Goal: Task Accomplishment & Management: Manage account settings

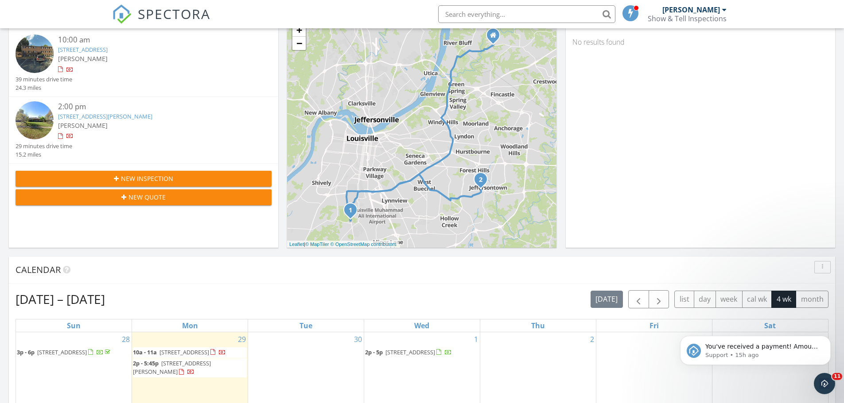
scroll to position [221, 0]
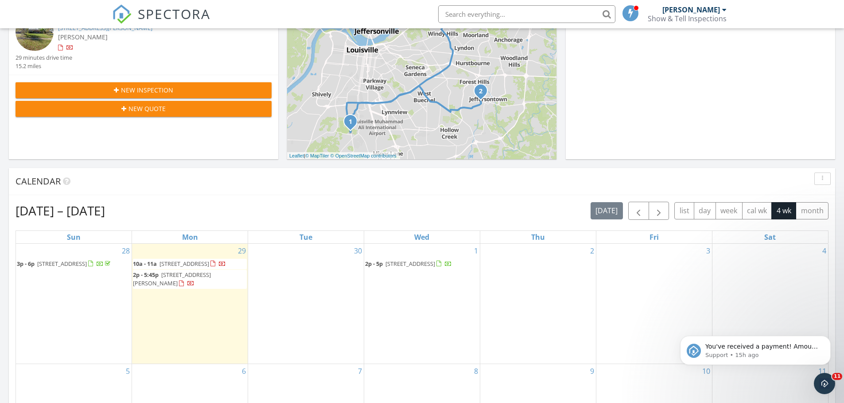
click at [421, 263] on span "18009 Ridgeline Place, Fisherville 40023" at bounding box center [410, 264] width 50 height 8
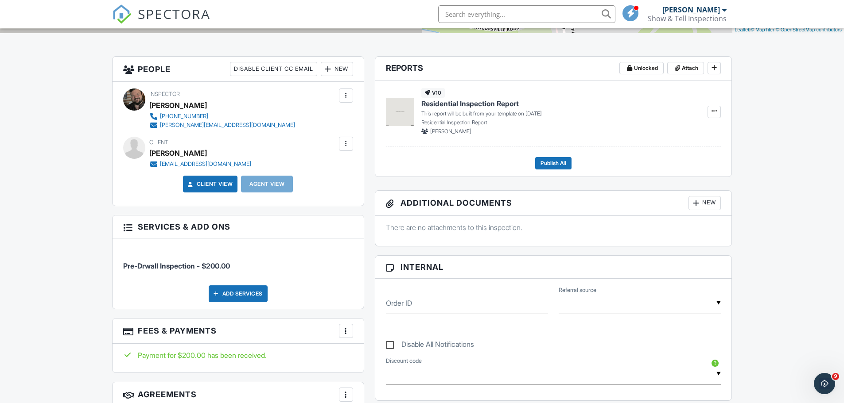
scroll to position [159, 0]
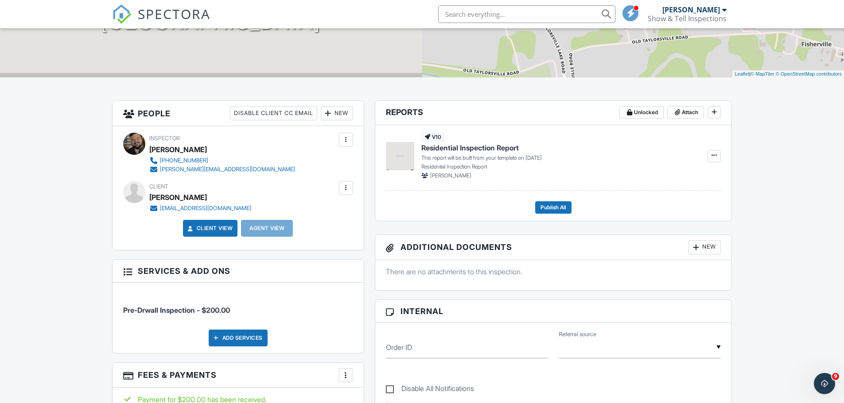
click at [344, 114] on div "New" at bounding box center [337, 113] width 32 height 14
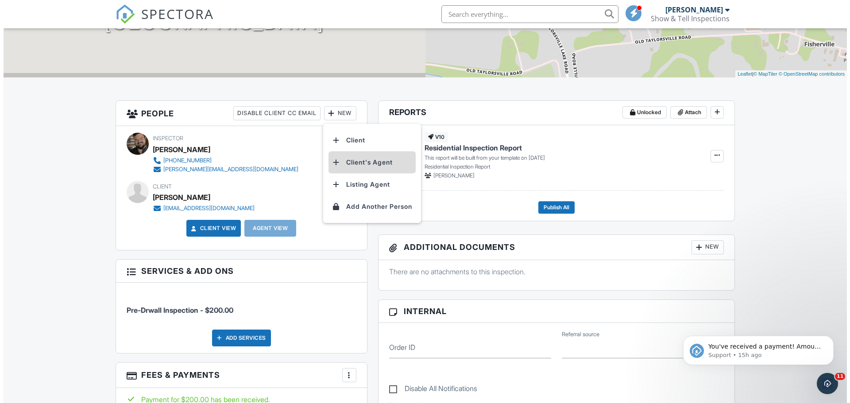
scroll to position [0, 0]
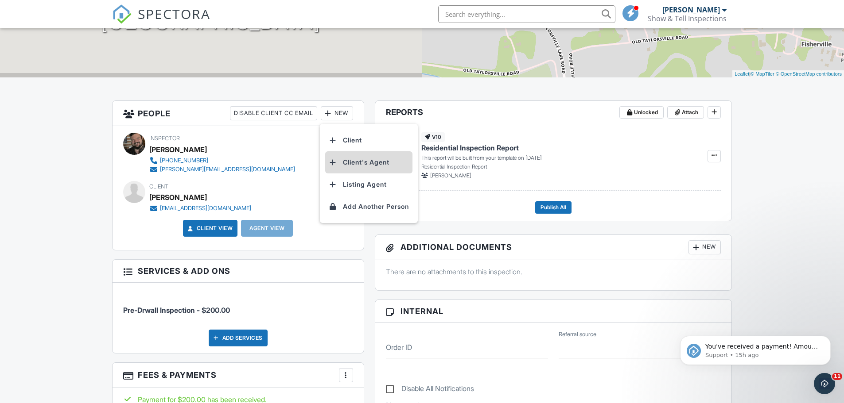
click at [372, 165] on li "Client's Agent" at bounding box center [368, 162] width 87 height 22
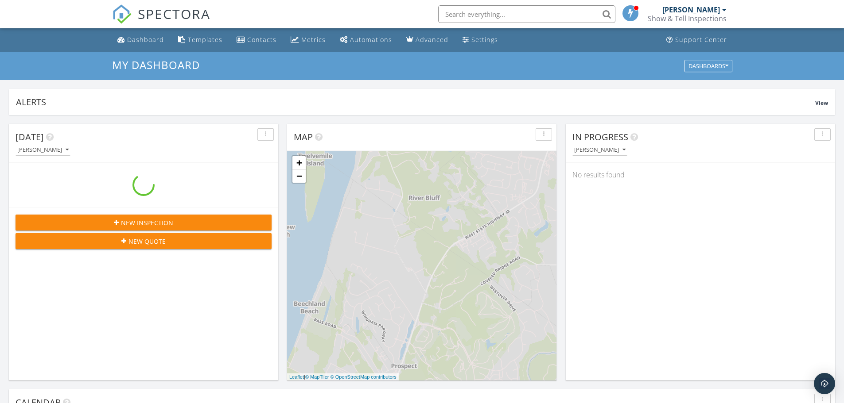
click at [497, 16] on input "text" at bounding box center [526, 14] width 177 height 18
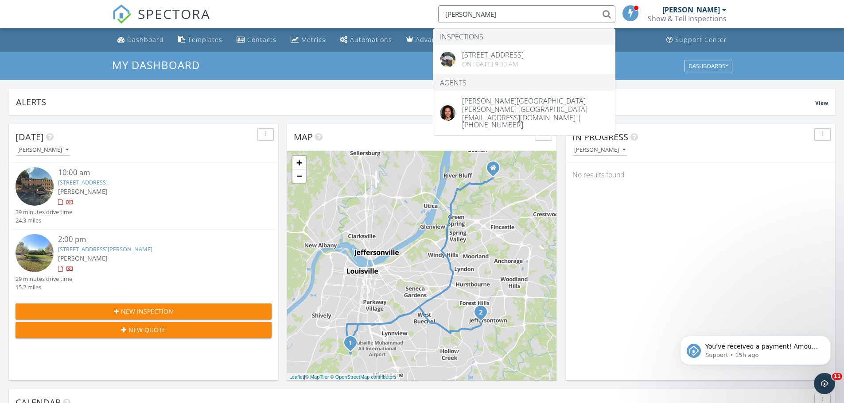
type input "warfield"
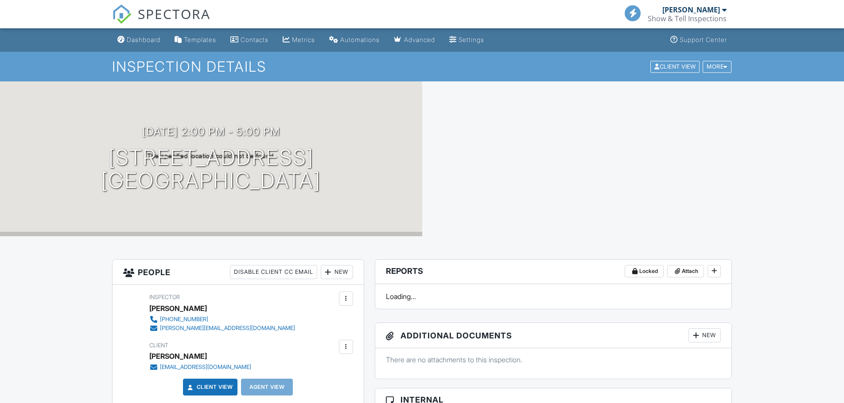
scroll to position [161, 0]
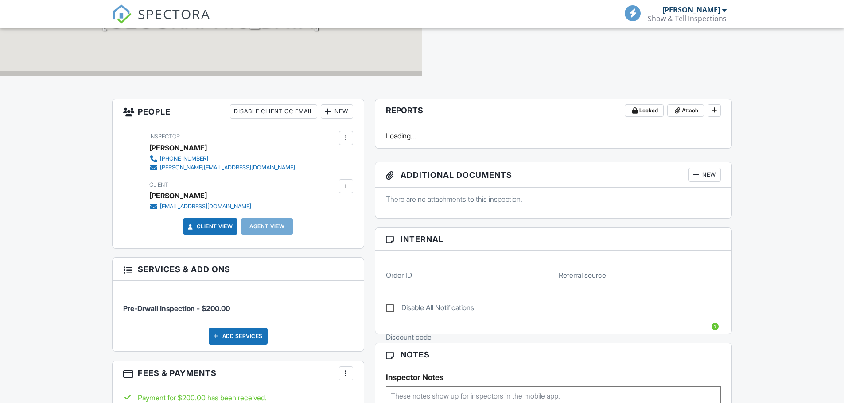
click at [342, 108] on div "New" at bounding box center [337, 112] width 32 height 14
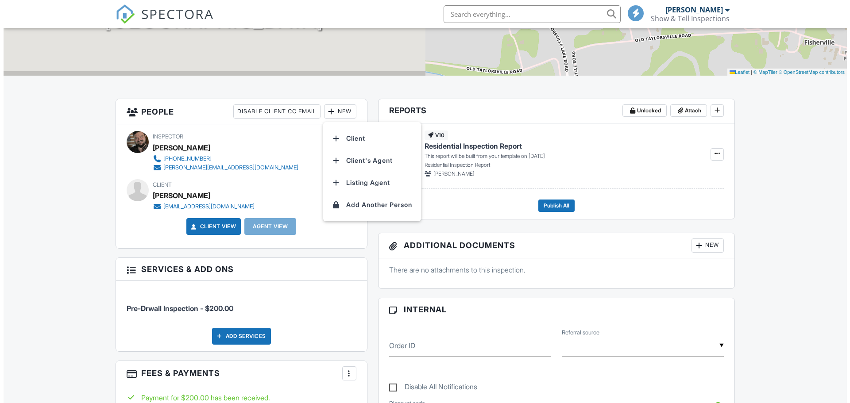
scroll to position [159, 0]
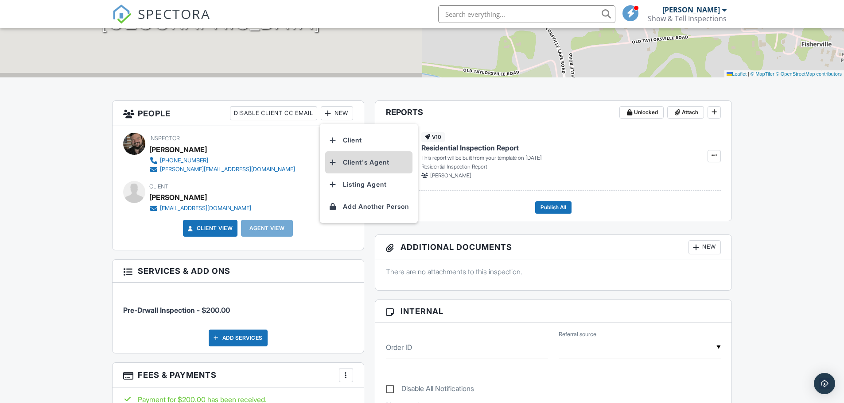
click at [373, 161] on li "Client's Agent" at bounding box center [368, 162] width 87 height 22
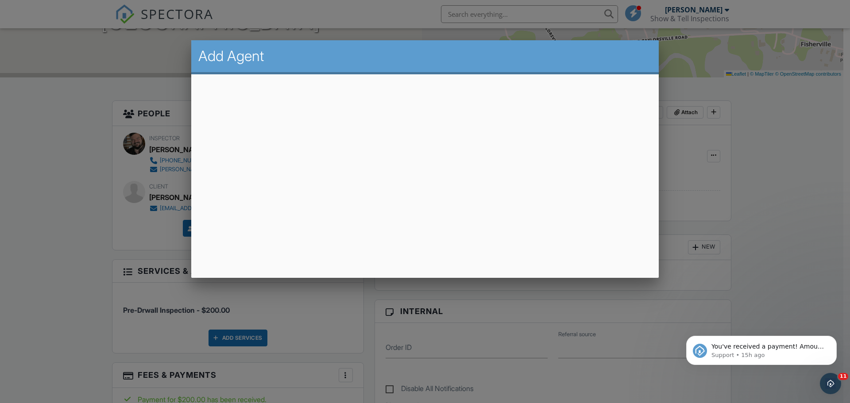
scroll to position [0, 0]
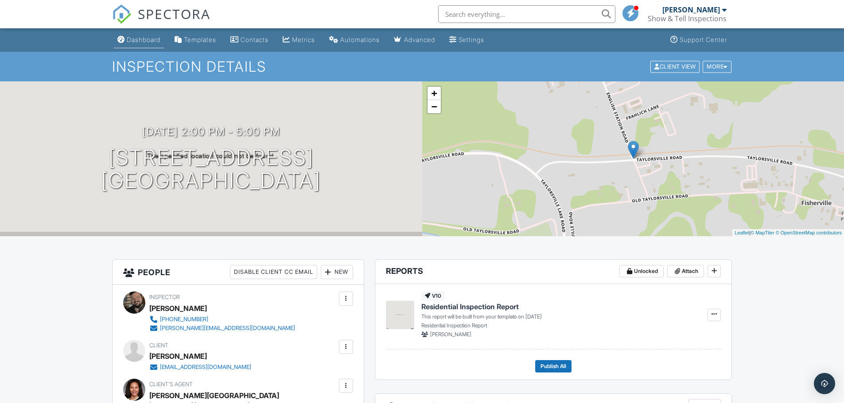
click at [136, 36] on div "Dashboard" at bounding box center [144, 40] width 34 height 8
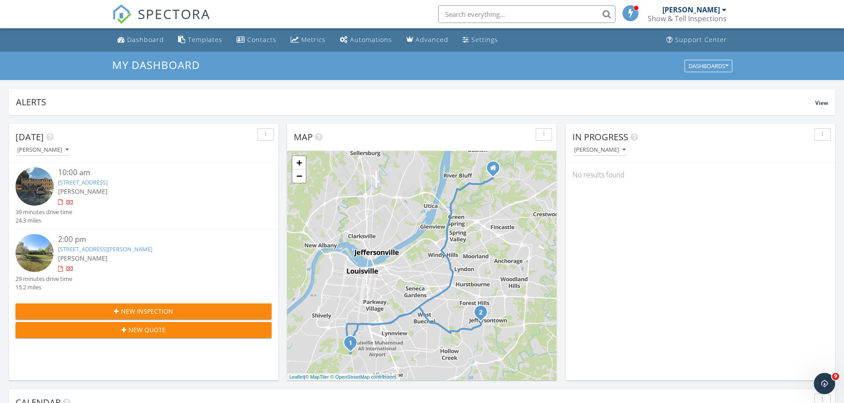
click at [696, 15] on div "Show & Tell Inspections" at bounding box center [686, 18] width 79 height 9
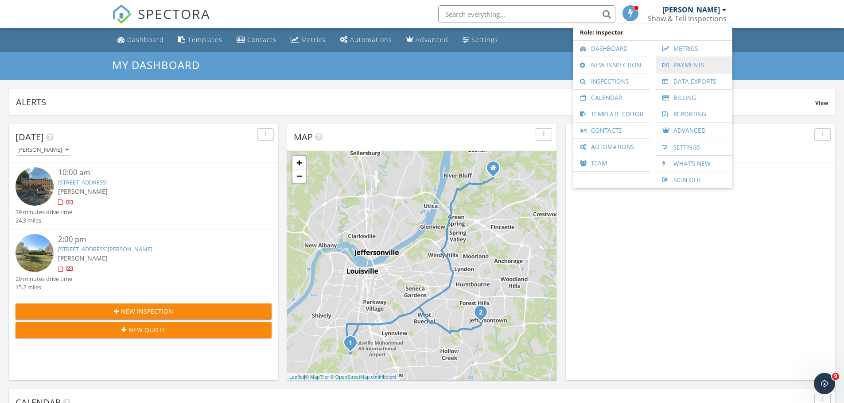
click at [684, 67] on link "Payments" at bounding box center [694, 65] width 68 height 16
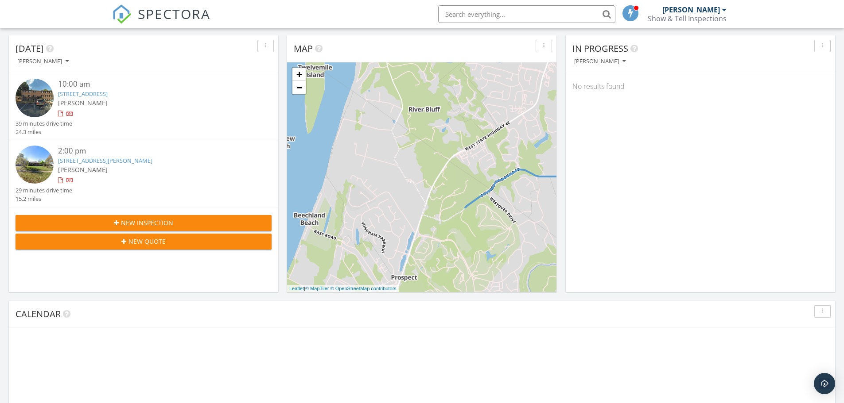
scroll to position [266, 0]
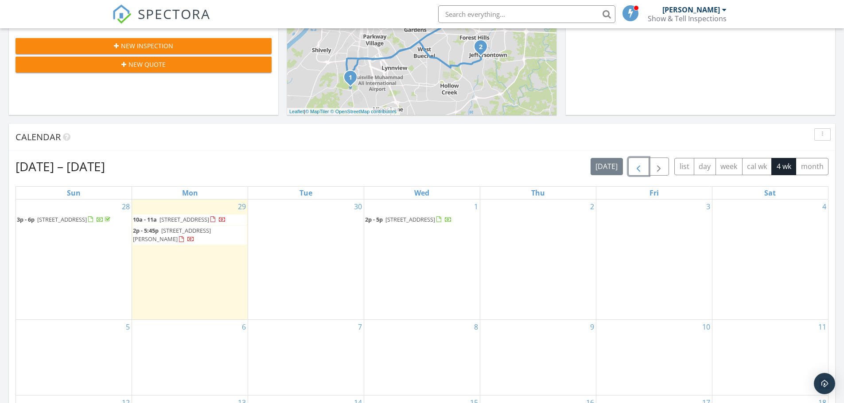
click at [640, 172] on span "button" at bounding box center [638, 167] width 11 height 11
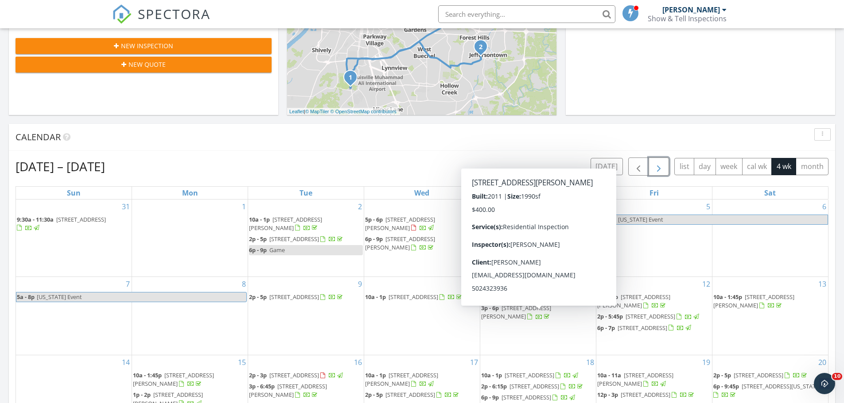
click at [661, 169] on span "button" at bounding box center [658, 167] width 11 height 11
